Goal: Task Accomplishment & Management: Use online tool/utility

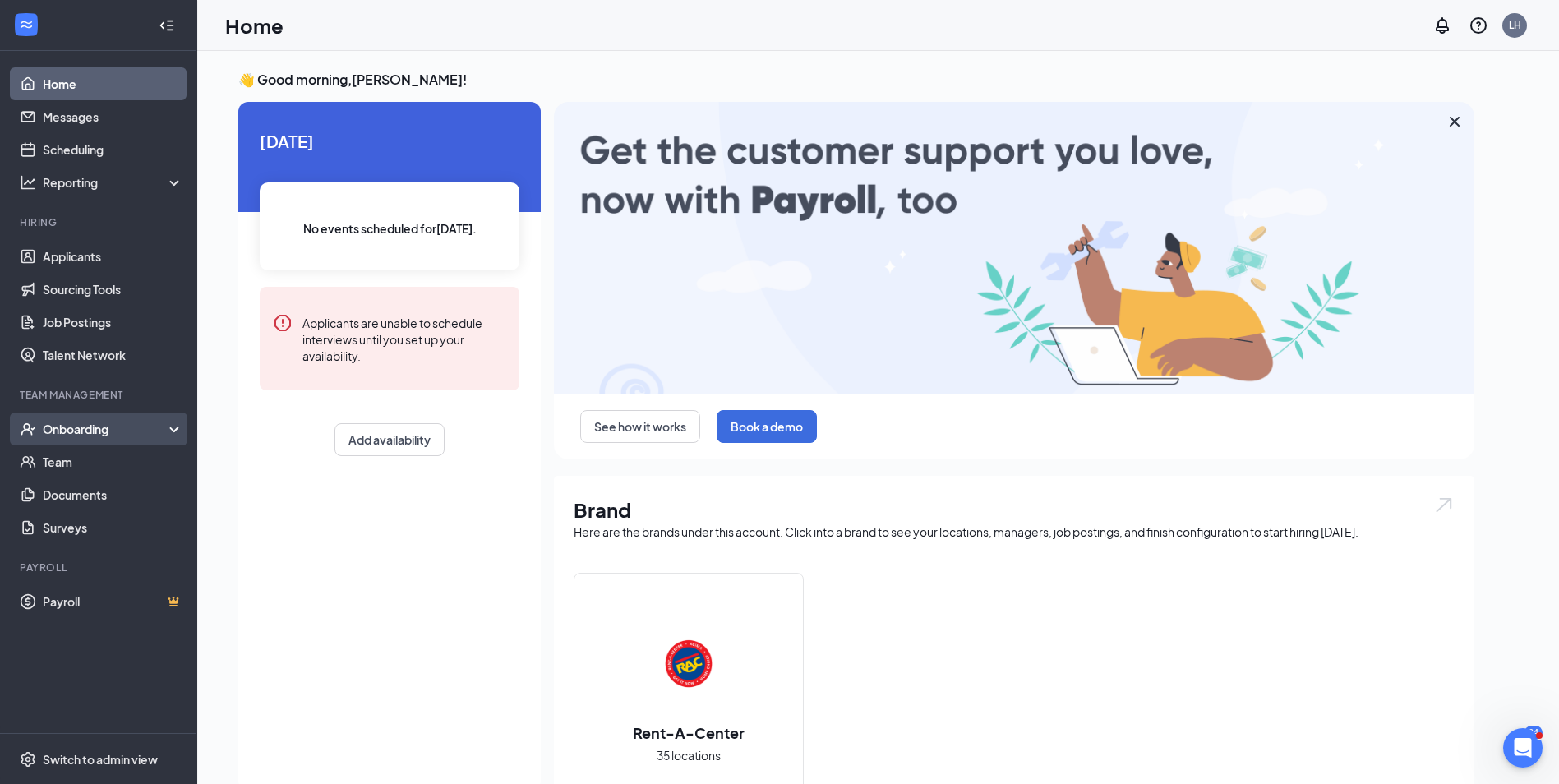
click at [100, 424] on div "Onboarding" at bounding box center [106, 429] width 126 height 16
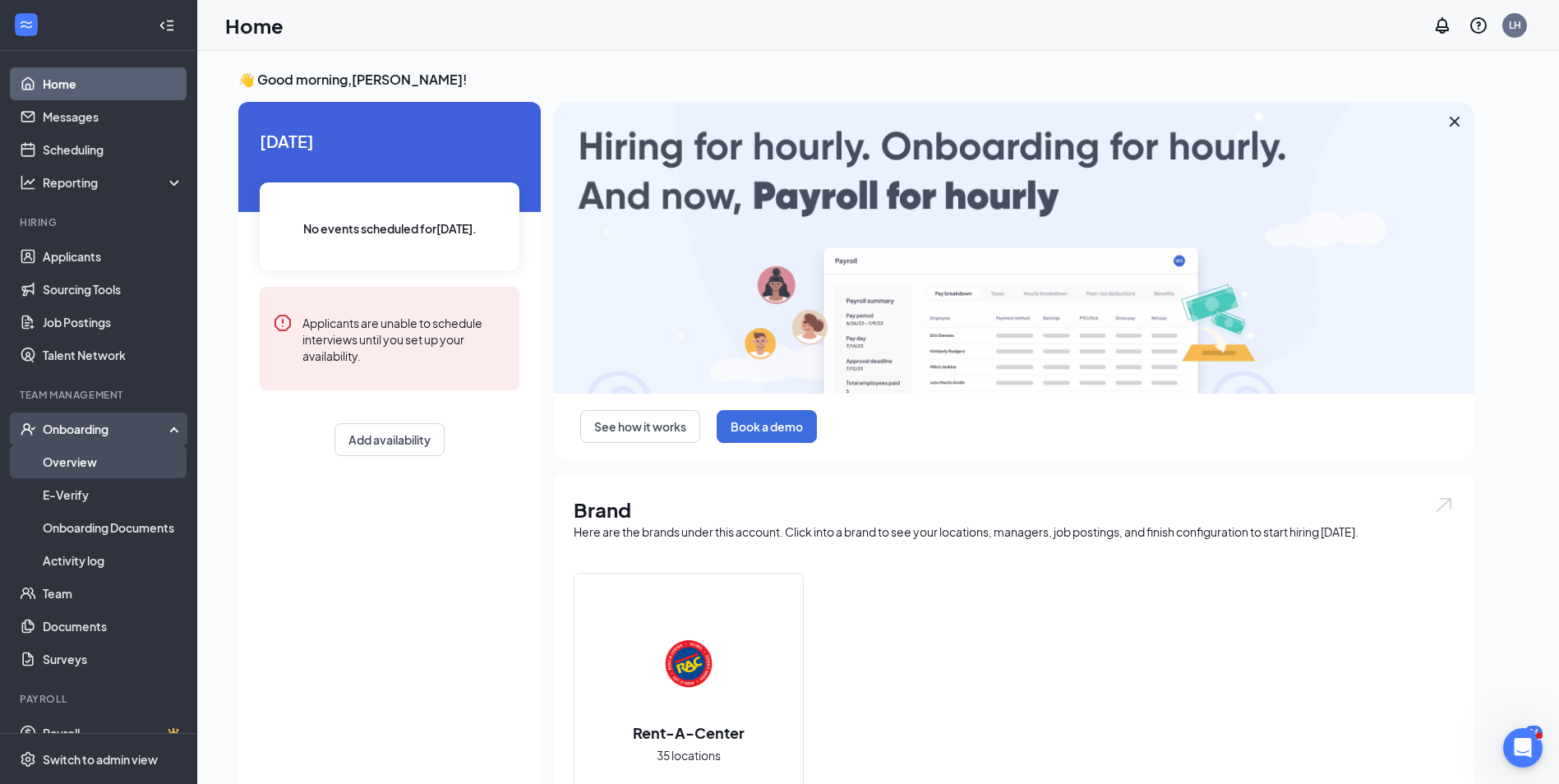
click at [65, 469] on link "Overview" at bounding box center [113, 462] width 141 height 32
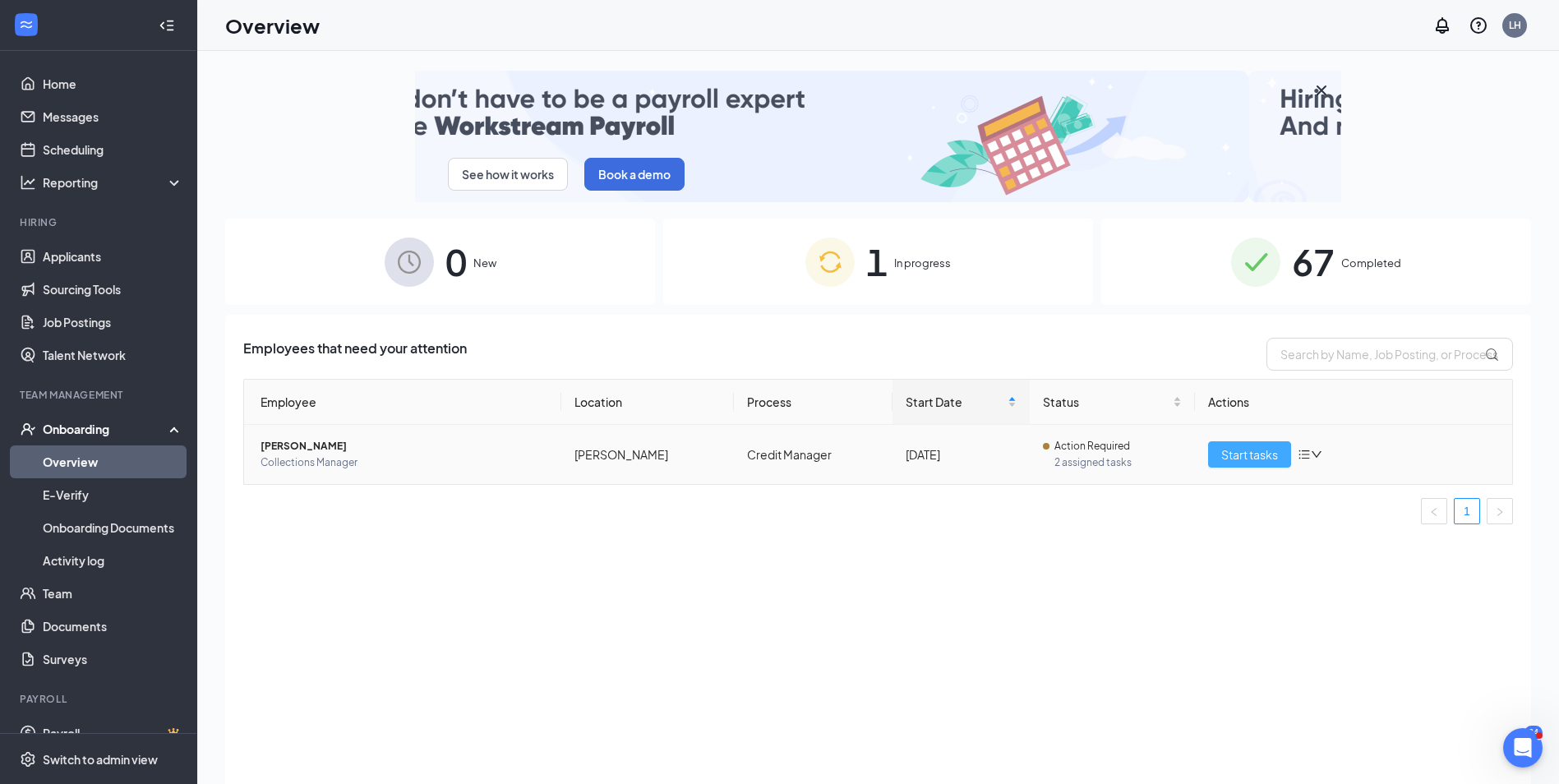
click at [1242, 448] on span "Start tasks" at bounding box center [1250, 455] width 57 height 18
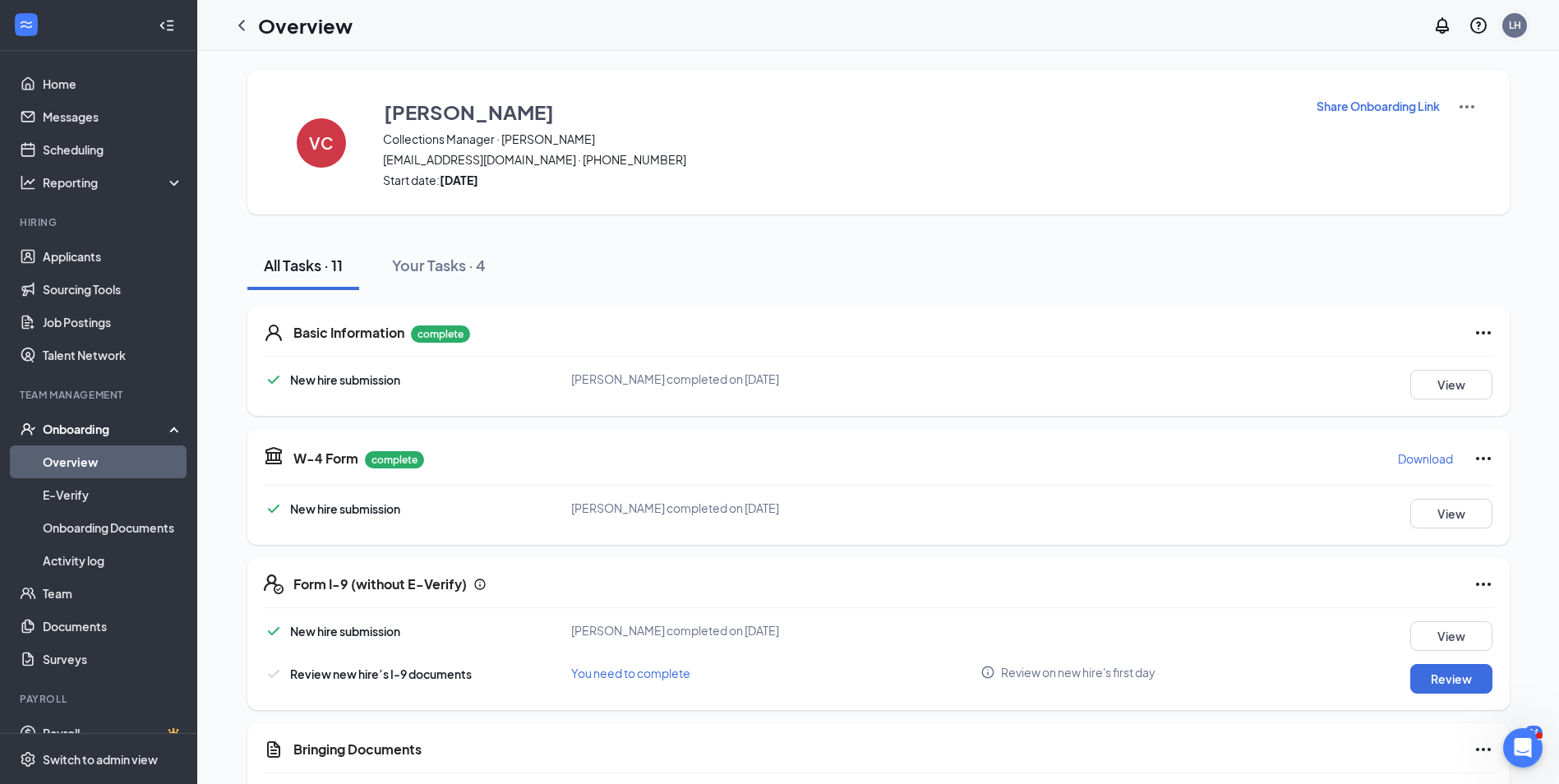
click at [1510, 29] on div "LH" at bounding box center [1516, 24] width 13 height 14
click at [1513, 28] on div "LH" at bounding box center [1516, 24] width 13 height 14
click at [1371, 254] on div "Log out" at bounding box center [1433, 252] width 178 height 16
